Goal: Task Accomplishment & Management: Manage account settings

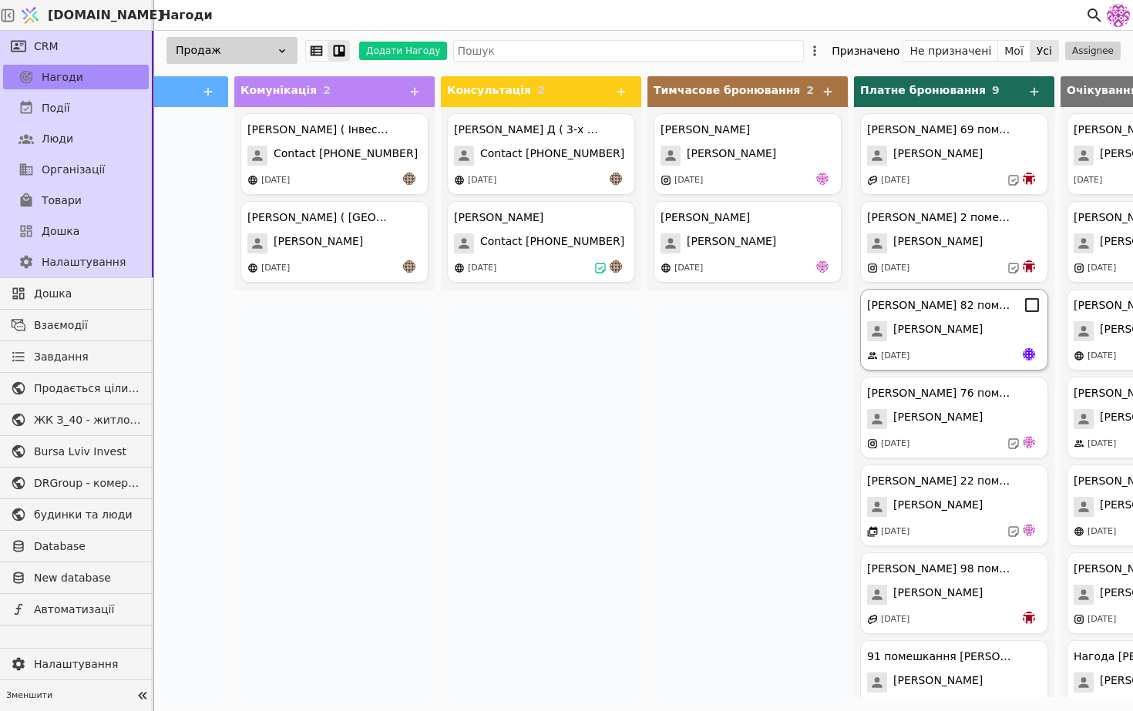
scroll to position [0, 47]
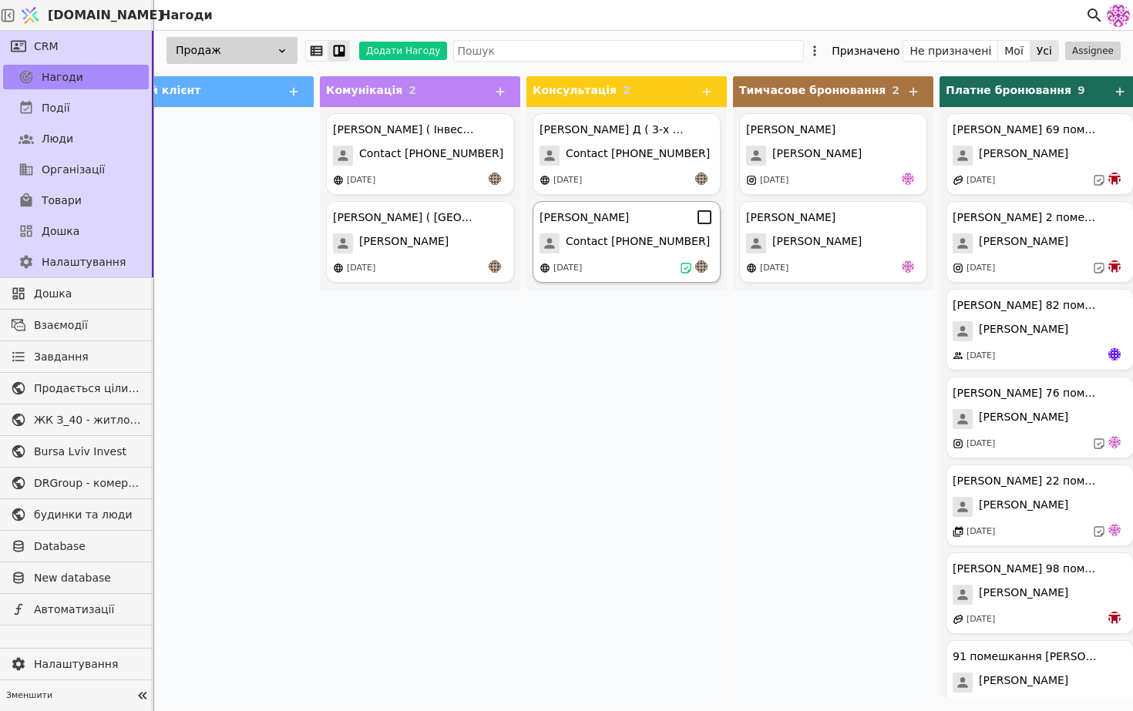
click at [582, 267] on div "[DATE]" at bounding box center [567, 268] width 29 height 13
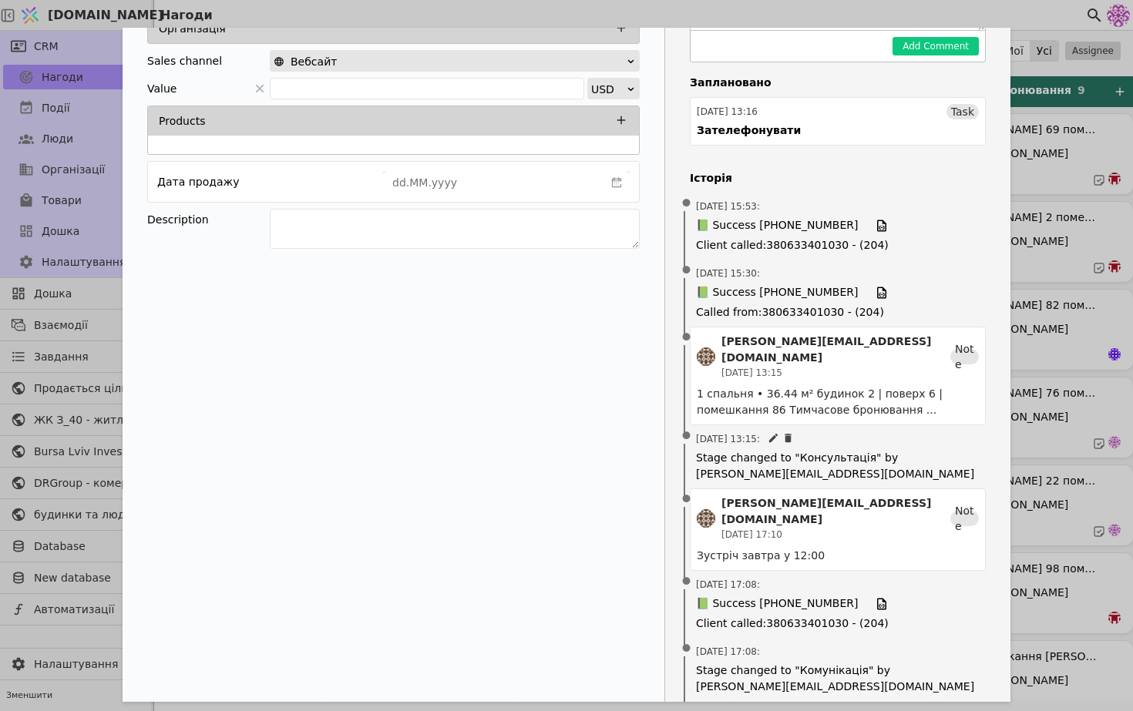
scroll to position [358, 0]
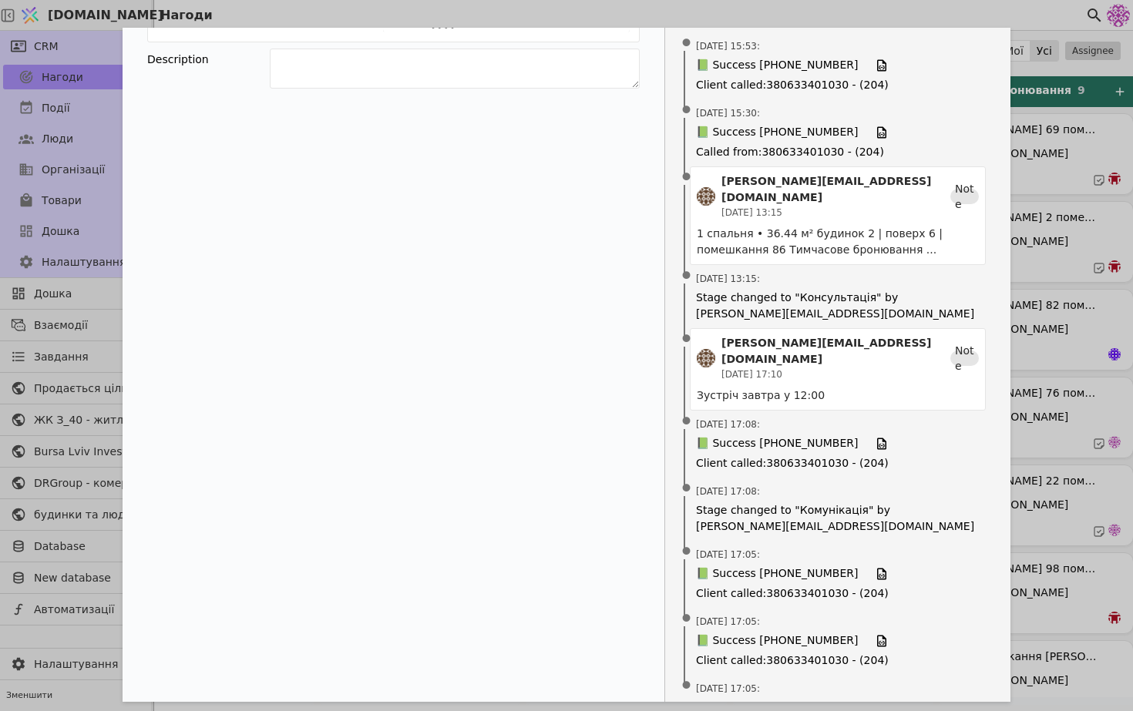
click at [1059, 434] on div "Володимир Продаж Новий клієнт Комунікація Консультація Тимчасове бронювання Пла…" at bounding box center [566, 355] width 1133 height 711
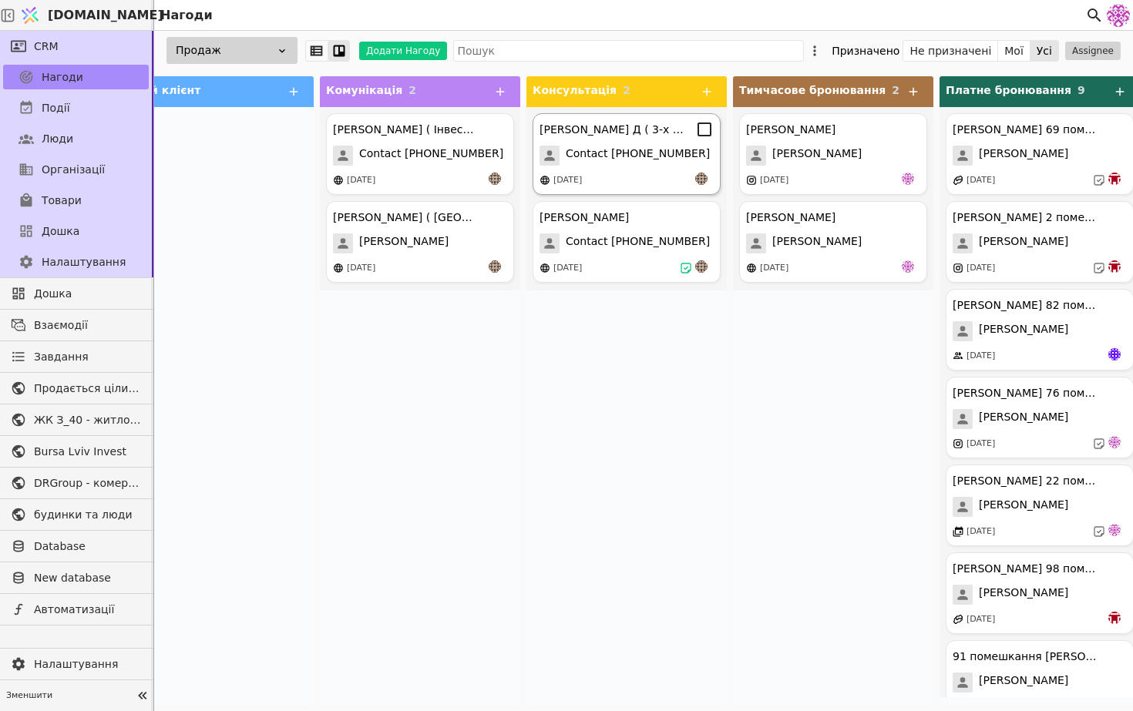
click at [653, 146] on span "Contact [PHONE_NUMBER]" at bounding box center [638, 156] width 144 height 20
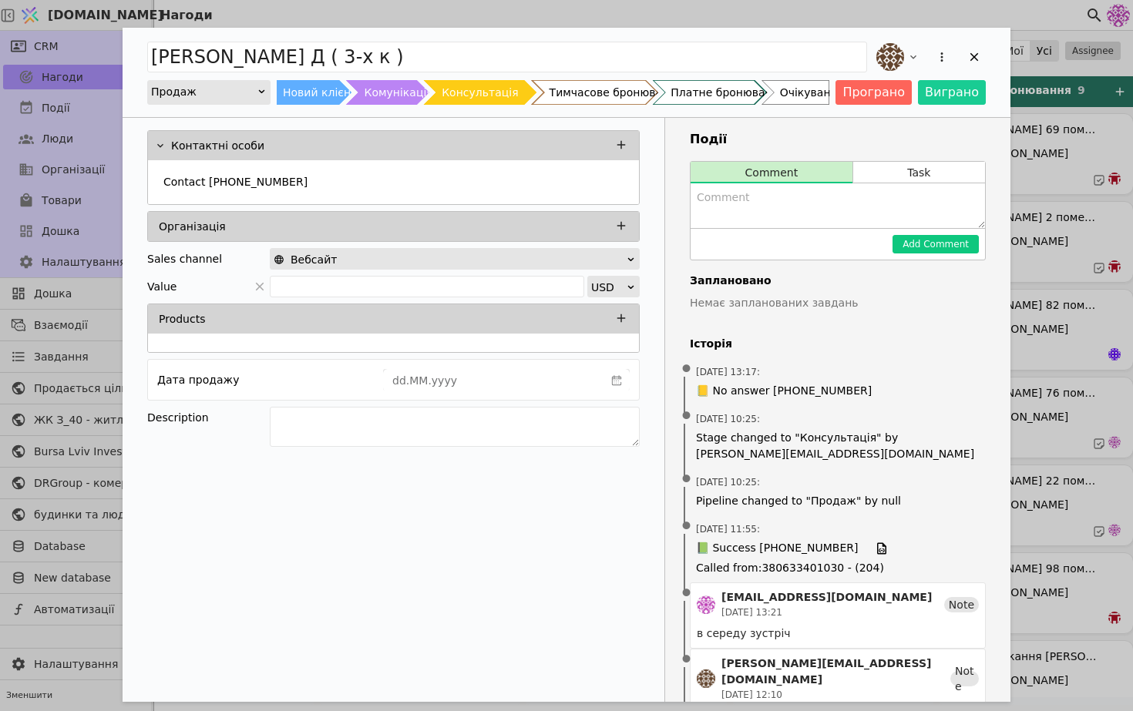
click at [1116, 293] on div "Леся Д ( 3-х к ) Продаж Новий клієнт Комунікація Консультація Тимчасове бронюва…" at bounding box center [566, 355] width 1133 height 711
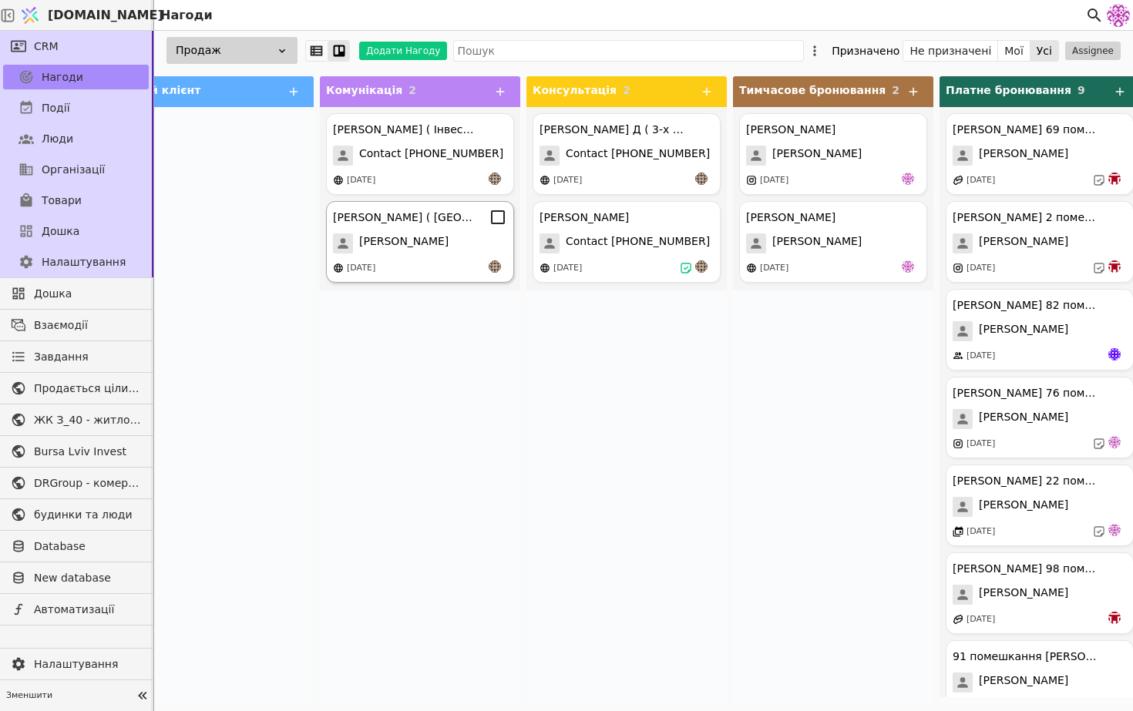
click at [417, 267] on div "[DATE]" at bounding box center [420, 267] width 174 height 15
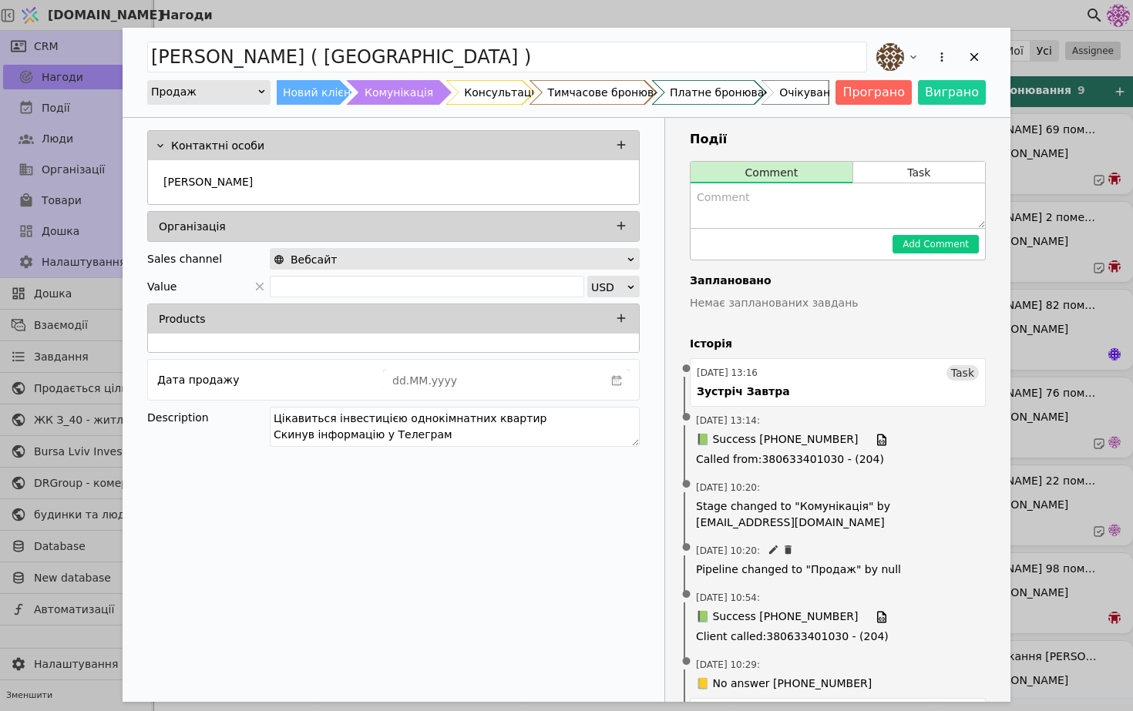
scroll to position [2, 0]
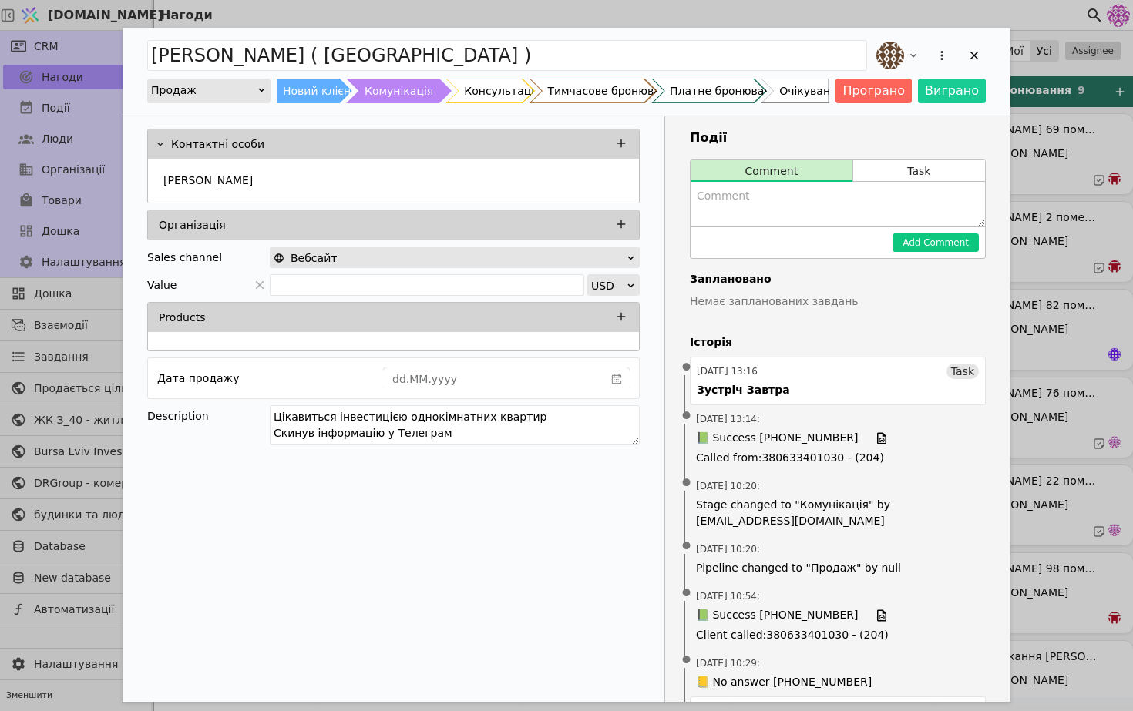
click at [1057, 360] on div "Василь Інвестиція ( Одно ) Продаж Новий клієнт Комунікація Консультація Тимчасо…" at bounding box center [566, 355] width 1133 height 711
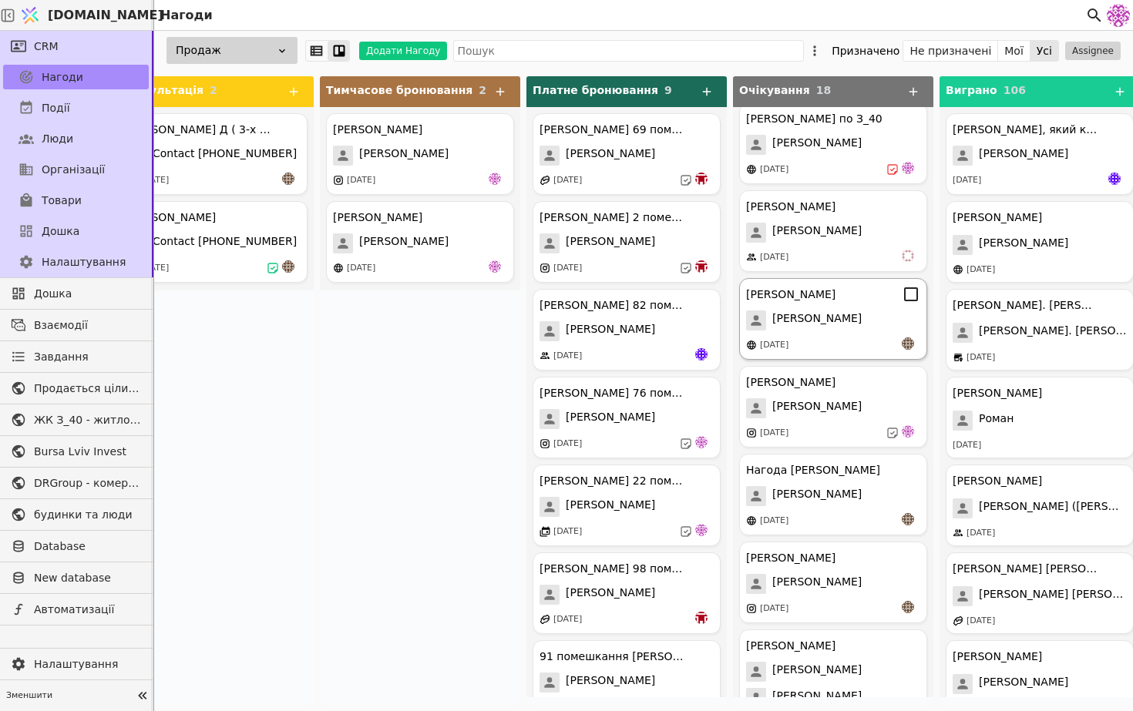
scroll to position [202, 0]
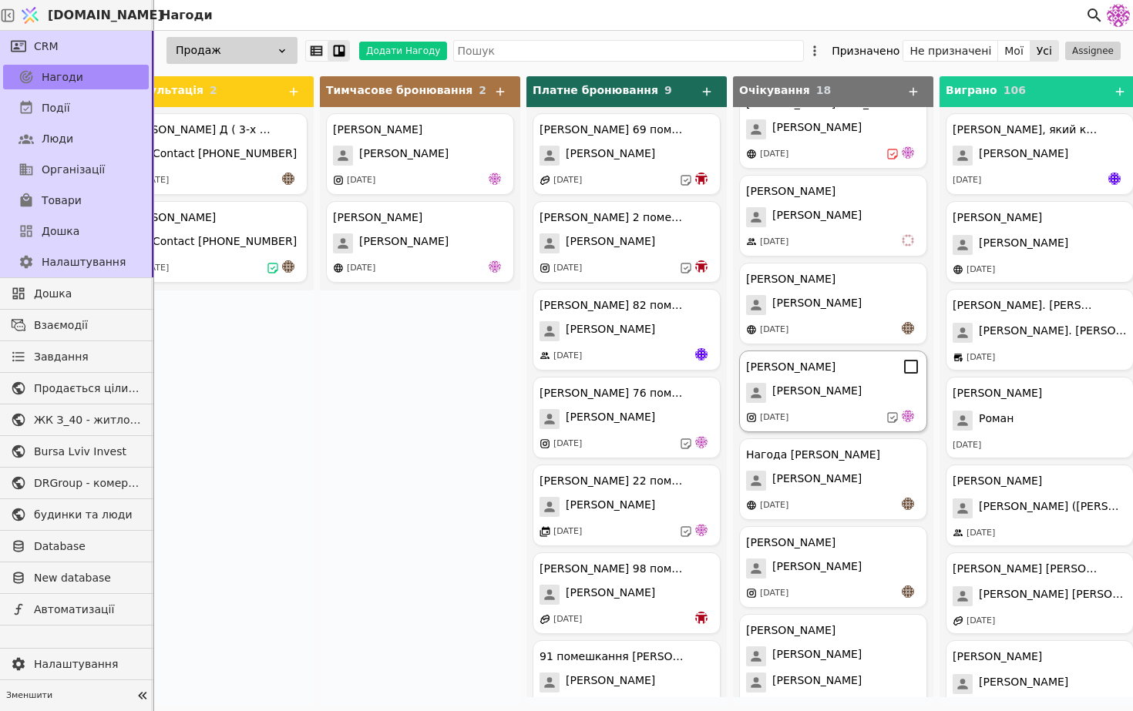
click at [828, 411] on div "[DATE]" at bounding box center [833, 417] width 174 height 15
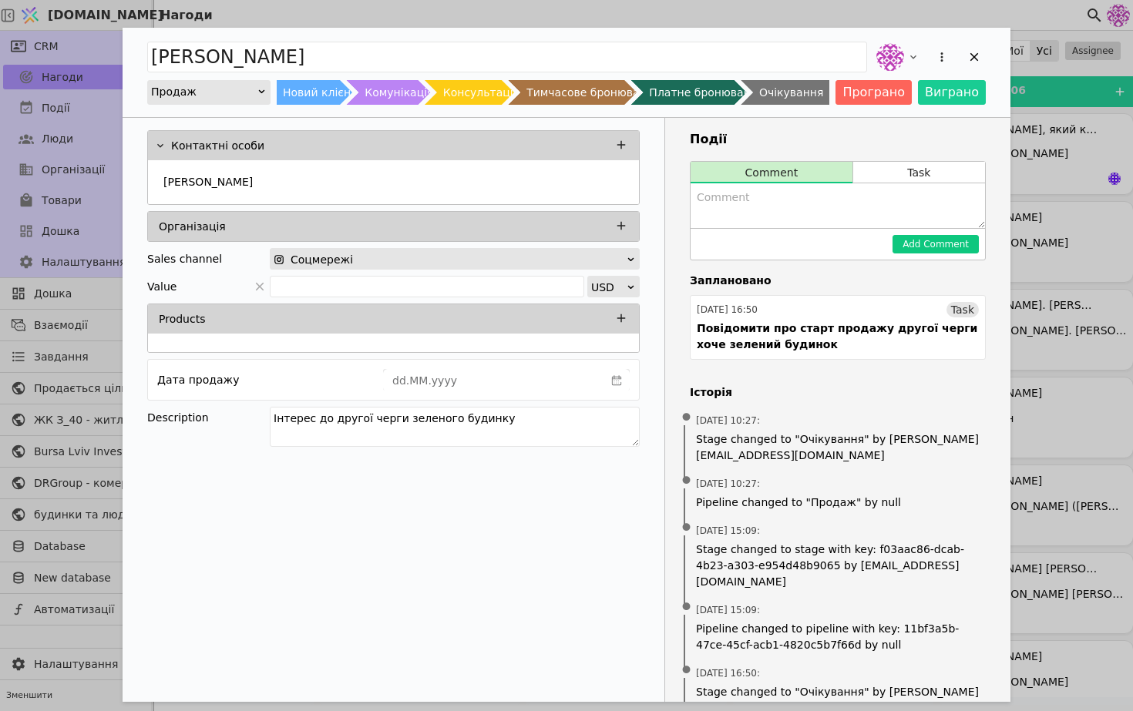
click at [1052, 227] on div "Анастасія Курдонери Продаж Новий клієнт Комунікація Консультація Тимчасове брон…" at bounding box center [566, 355] width 1133 height 711
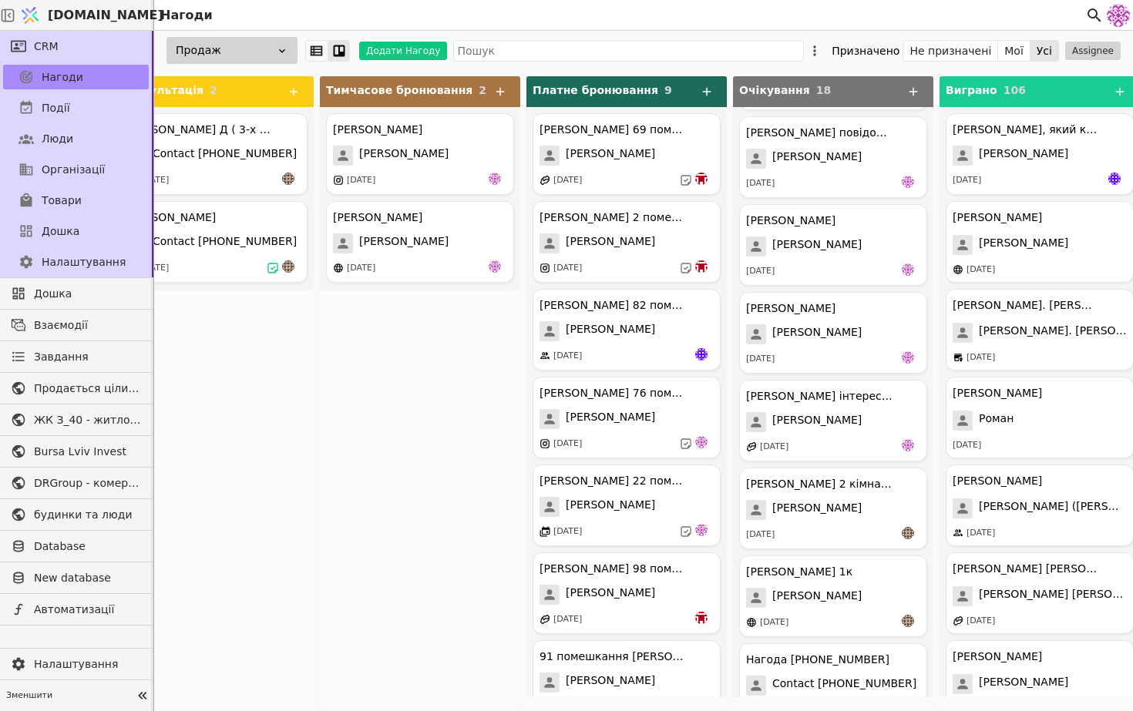
scroll to position [1023, 0]
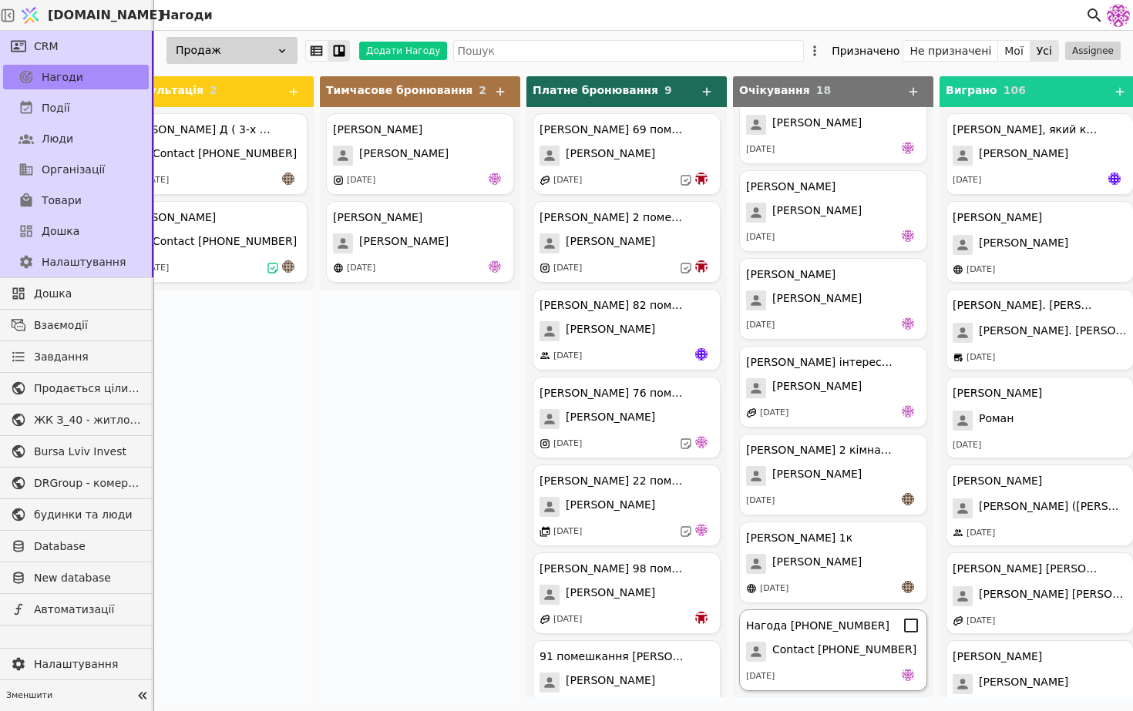
click at [884, 673] on div "03.10.2025" at bounding box center [833, 676] width 174 height 15
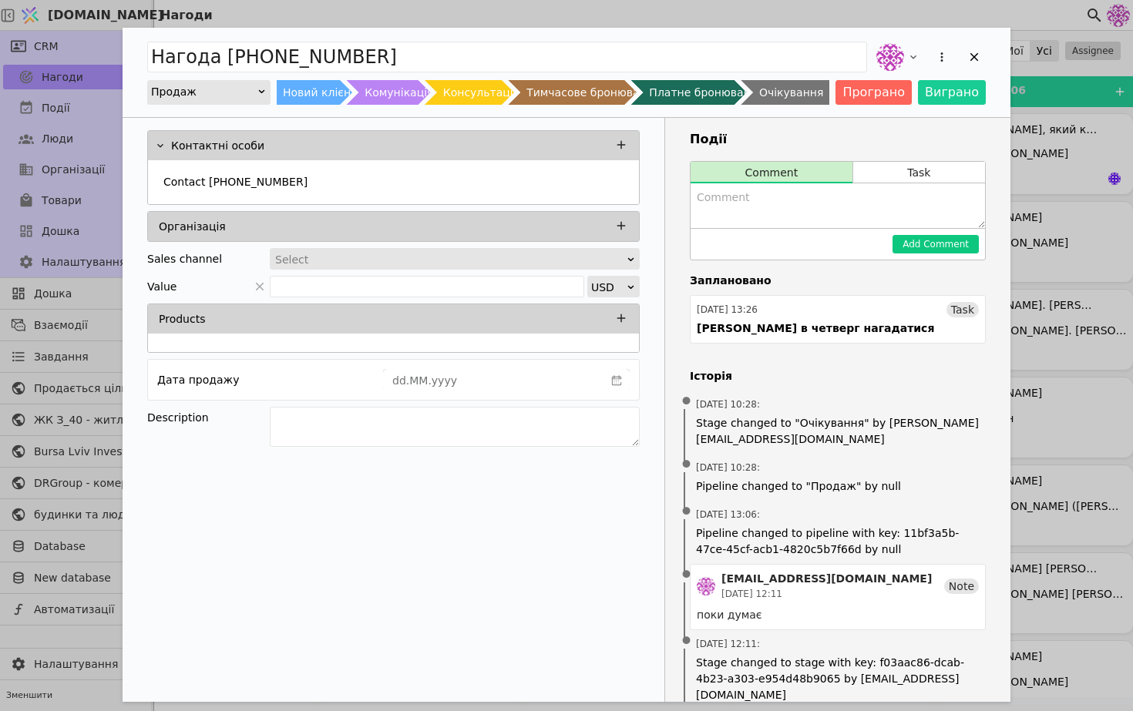
click at [929, 61] on div "Add Opportunity" at bounding box center [942, 57] width 28 height 28
click at [935, 61] on icon "Add Opportunity" at bounding box center [942, 57] width 14 height 14
click at [956, 163] on div "Нагода +380633129040 Перетворити на завдання Видалити Продаж Новий клієнт Комун…" at bounding box center [567, 463] width 888 height 871
click at [891, 87] on button "Програно" at bounding box center [873, 92] width 76 height 25
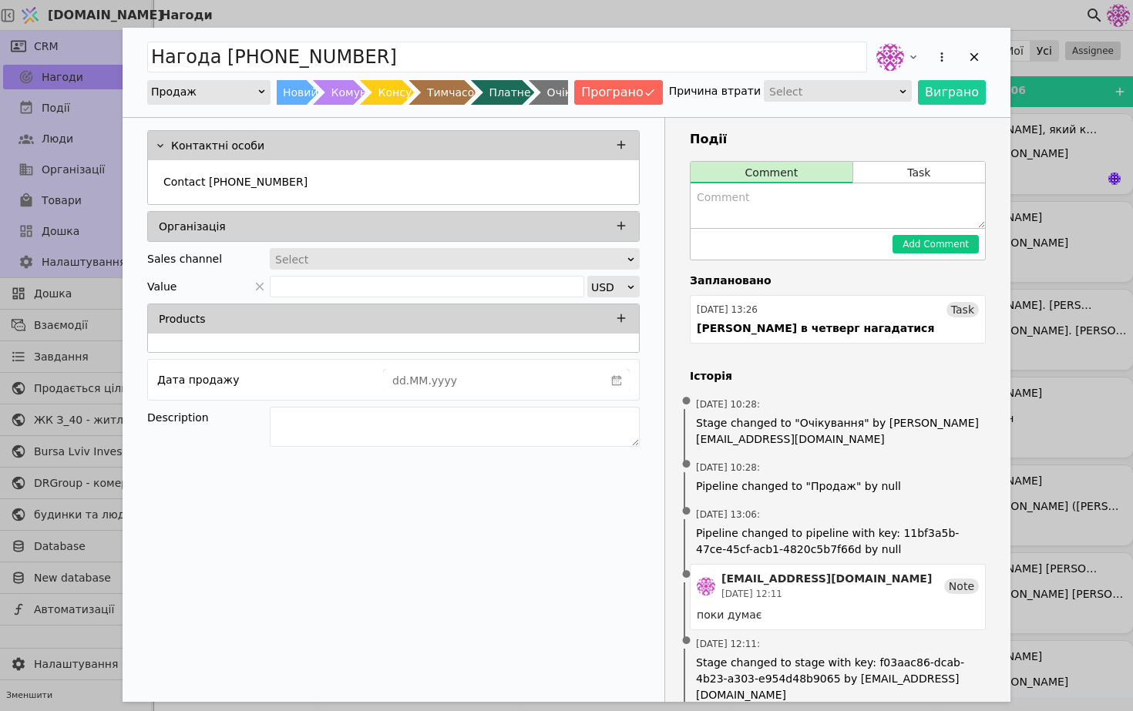
click at [859, 90] on div "Select" at bounding box center [832, 92] width 127 height 22
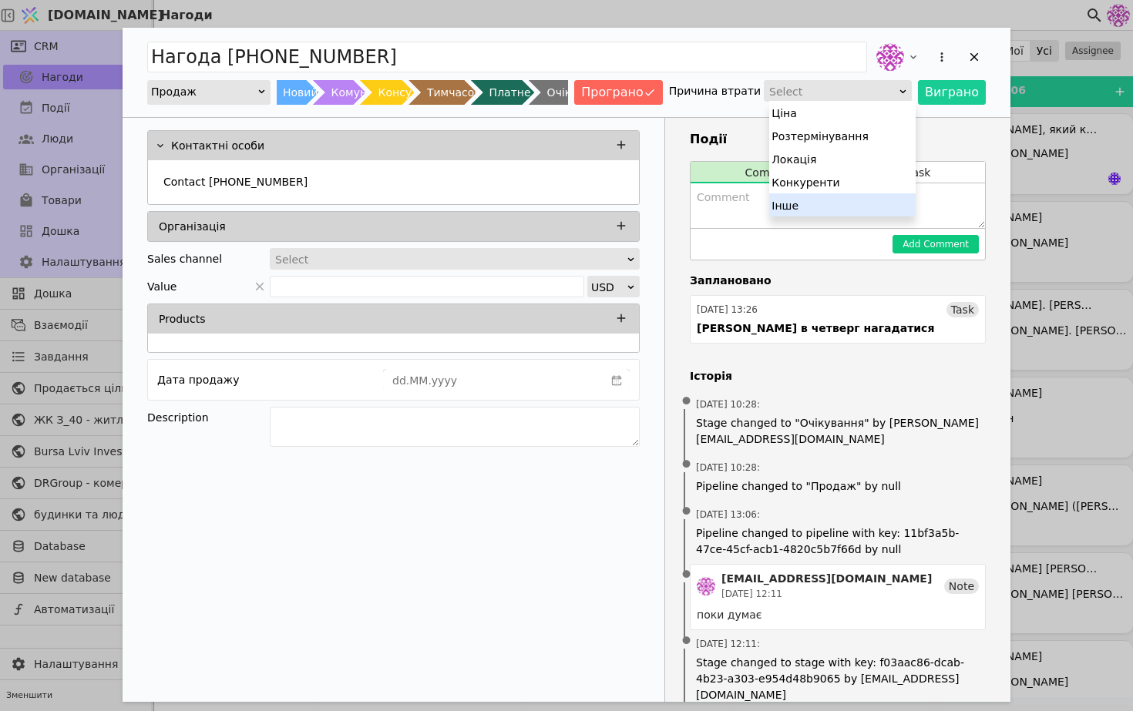
click at [830, 197] on div "Інше" at bounding box center [842, 204] width 146 height 23
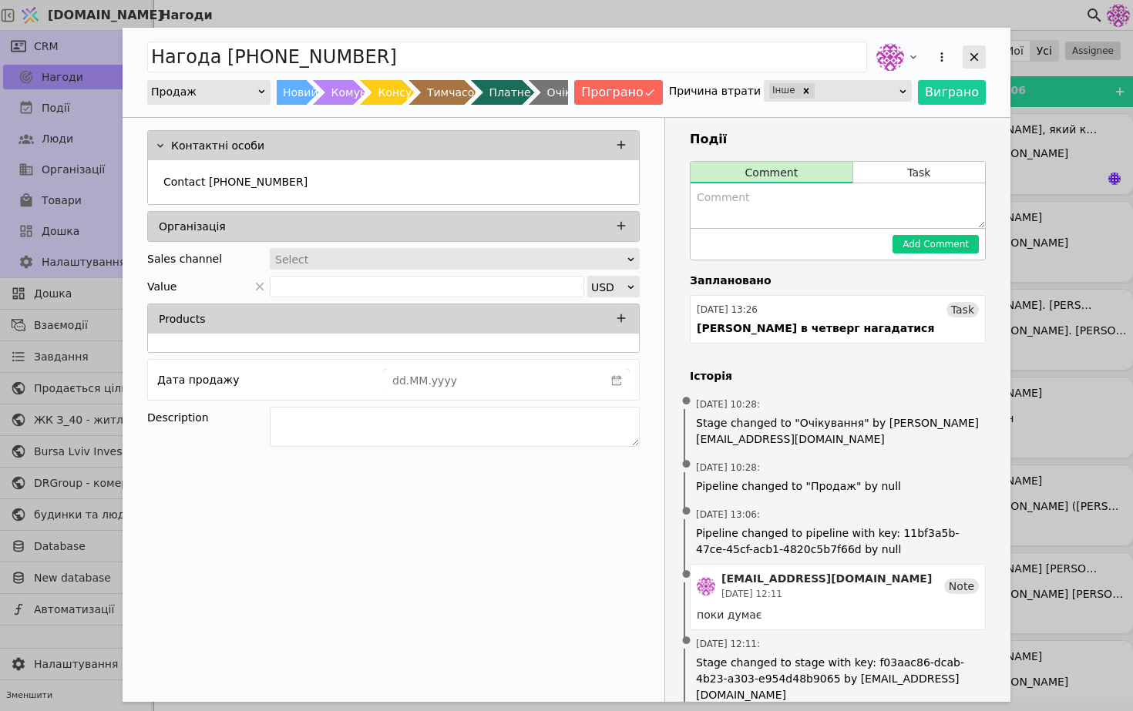
click at [976, 62] on icon "Add Opportunity" at bounding box center [974, 57] width 14 height 14
